Goal: Book appointment/travel/reservation

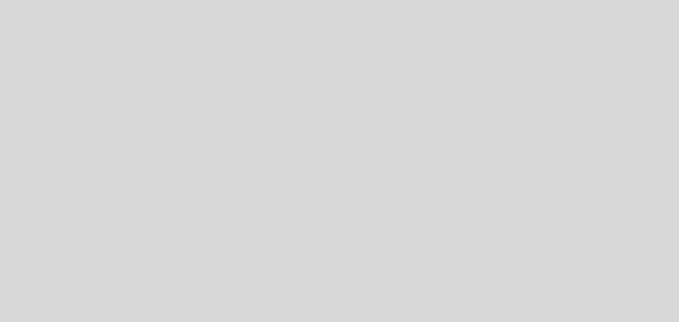
select select "es"
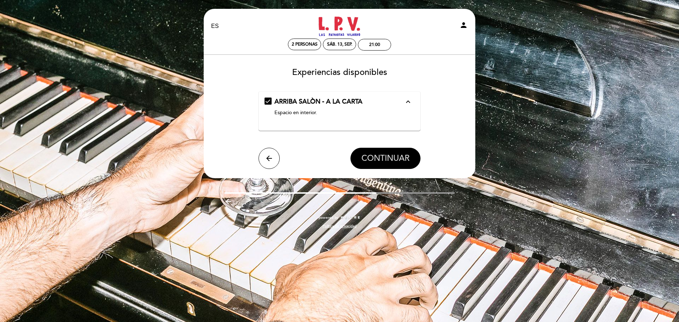
click at [412, 156] on button "CONTINUAR" at bounding box center [385, 158] width 70 height 21
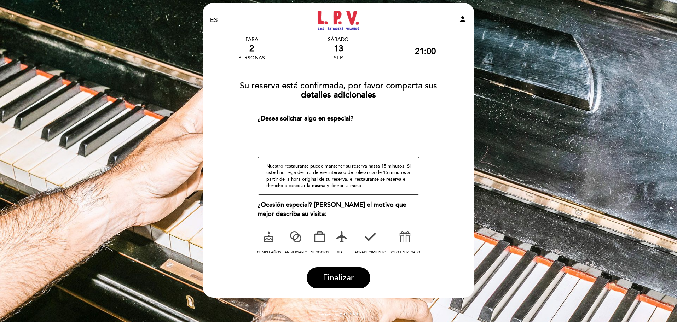
scroll to position [17, 0]
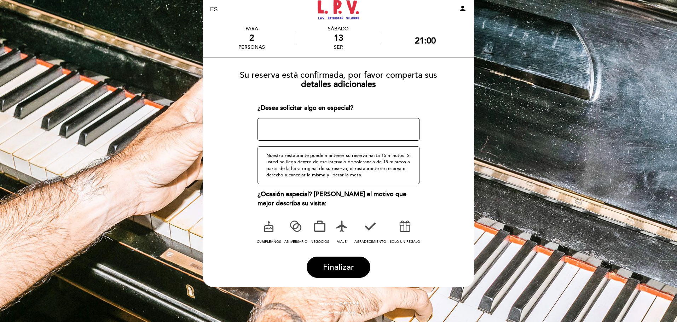
click at [442, 214] on form "Su reserva está confirmada, por favor comparta sus detalles adicionales ¿Desea …" at bounding box center [339, 171] width 262 height 213
click at [409, 216] on div "¿Ocasión especial? [PERSON_NAME] el motivo que mejor describa su visita: CUMPLE…" at bounding box center [338, 218] width 162 height 56
click at [405, 223] on icon at bounding box center [405, 226] width 18 height 18
click at [438, 212] on form "Su reserva está confirmada, por favor comparta sus detalles adicionales ¿Desea …" at bounding box center [339, 171] width 262 height 213
click at [363, 225] on icon at bounding box center [370, 226] width 18 height 18
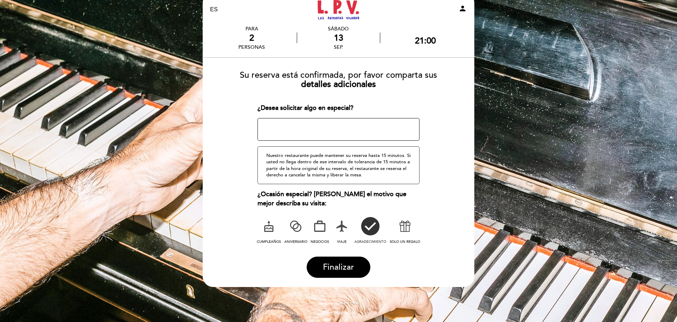
click at [411, 226] on icon at bounding box center [405, 226] width 18 height 18
click at [380, 134] on textarea at bounding box center [338, 129] width 162 height 23
click at [339, 267] on span "Finalizar" at bounding box center [338, 267] width 31 height 10
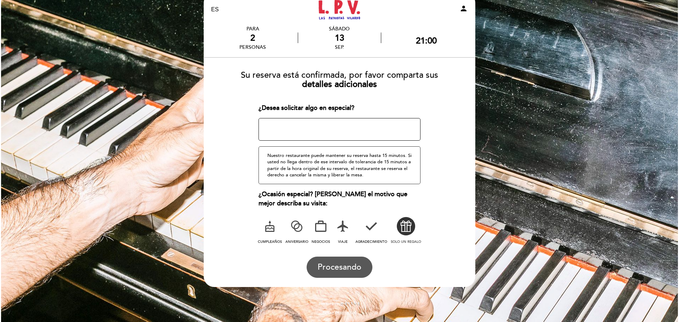
scroll to position [0, 0]
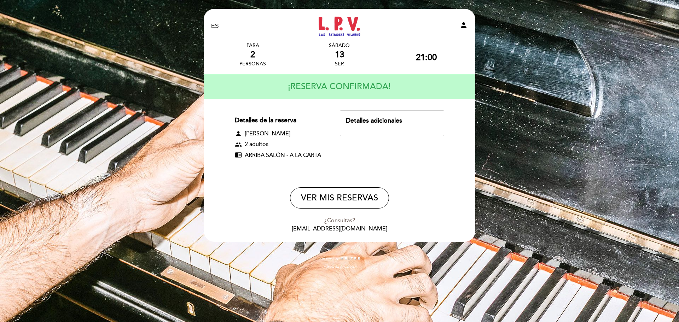
click at [381, 126] on div "Detalles adicionales" at bounding box center [392, 123] width 104 height 26
click at [380, 118] on div "Detalles adicionales" at bounding box center [392, 120] width 92 height 9
click at [351, 193] on button "VER MIS RESERVAS" at bounding box center [339, 197] width 99 height 21
select select "es"
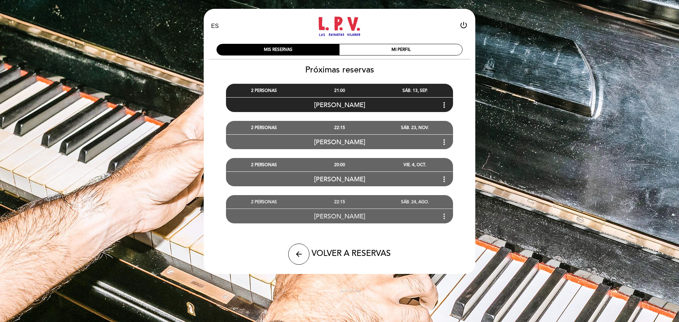
click at [372, 209] on div "[PERSON_NAME] more_vert" at bounding box center [339, 216] width 226 height 15
